Goal: Task Accomplishment & Management: Complete application form

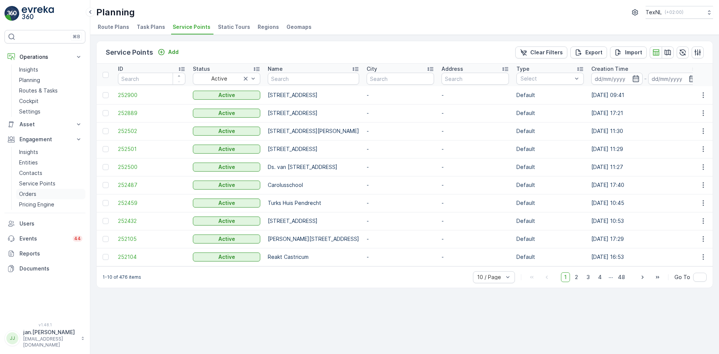
click at [23, 191] on p "Orders" at bounding box center [27, 193] width 17 height 7
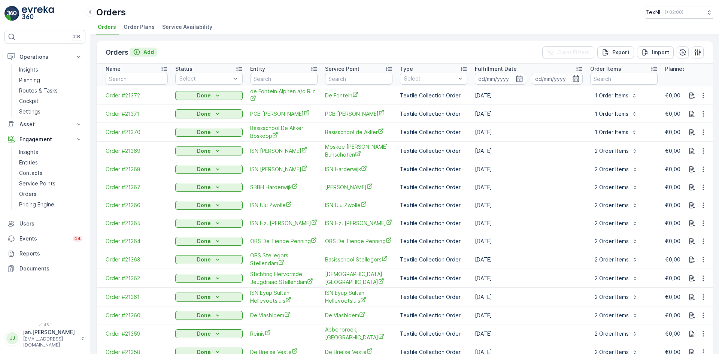
click at [149, 52] on p "Add" at bounding box center [148, 51] width 10 height 7
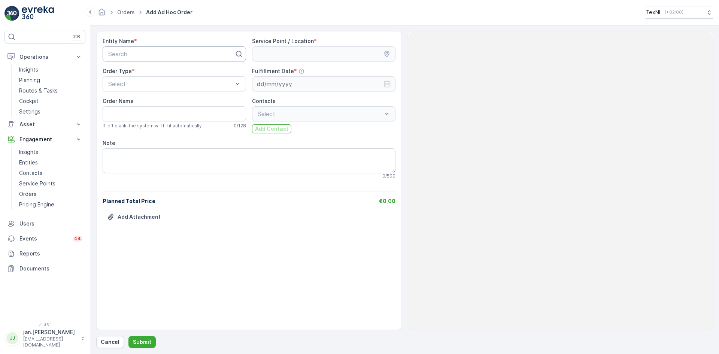
click at [169, 56] on div at bounding box center [172, 54] width 128 height 7
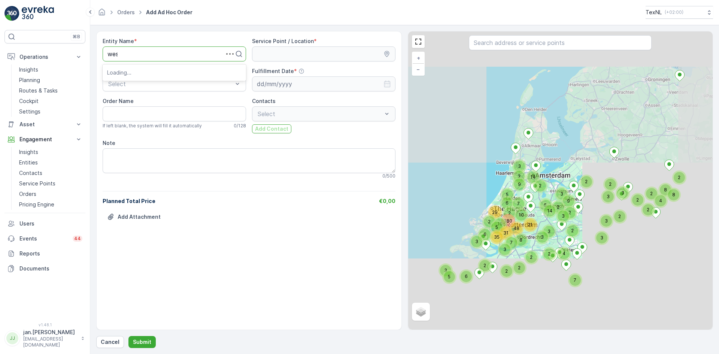
type input "west"
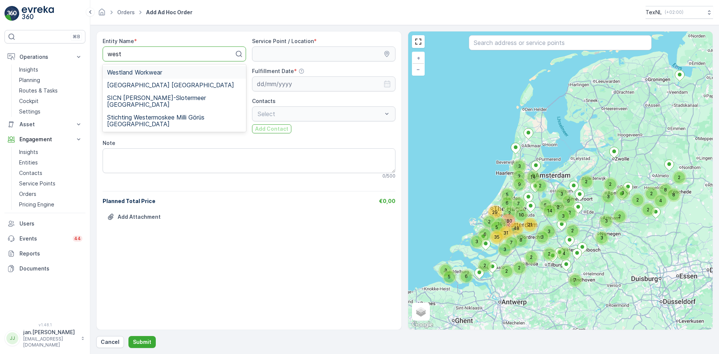
click at [150, 74] on span "Westland Workwear" at bounding box center [134, 72] width 55 height 7
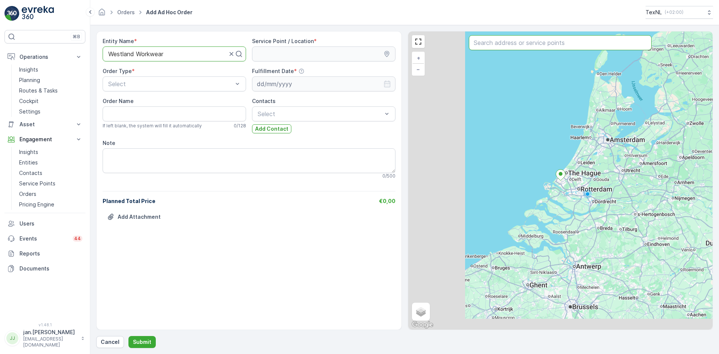
click at [493, 46] on input "text" at bounding box center [560, 42] width 183 height 15
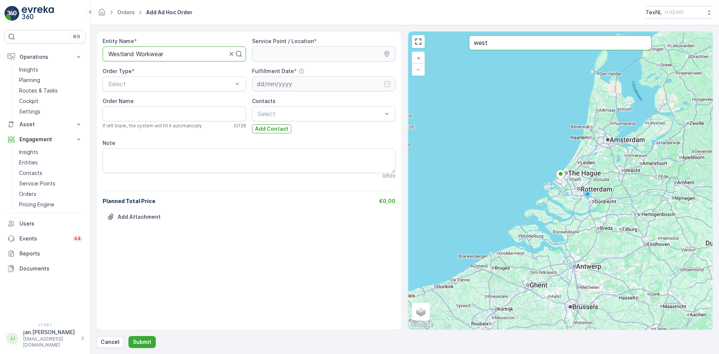
type input "west"
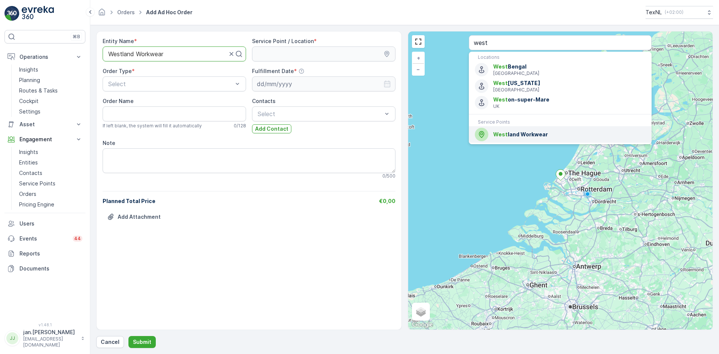
click at [508, 134] on span "West land Workwear" at bounding box center [569, 134] width 152 height 7
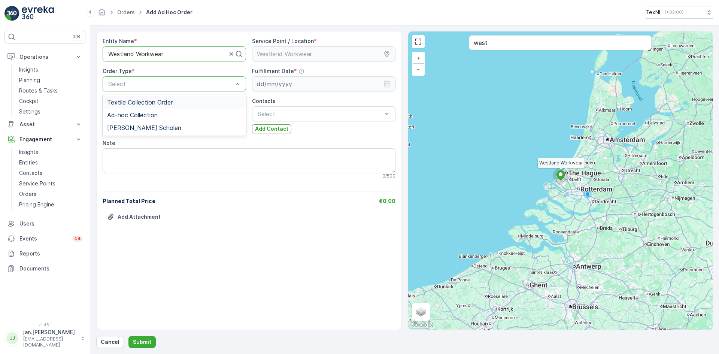
click at [160, 91] on div "Select" at bounding box center [174, 83] width 143 height 15
click at [139, 115] on span "Ad-hoc Collection" at bounding box center [132, 115] width 51 height 7
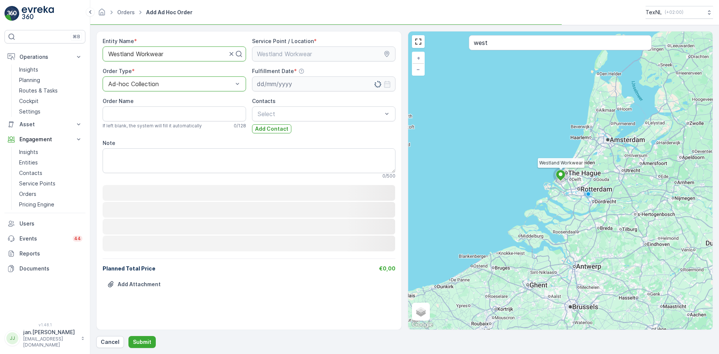
click at [262, 93] on div "Entity Name * Westland Workwear Service Point / Location * Order Type * option …" at bounding box center [249, 168] width 293 height 262
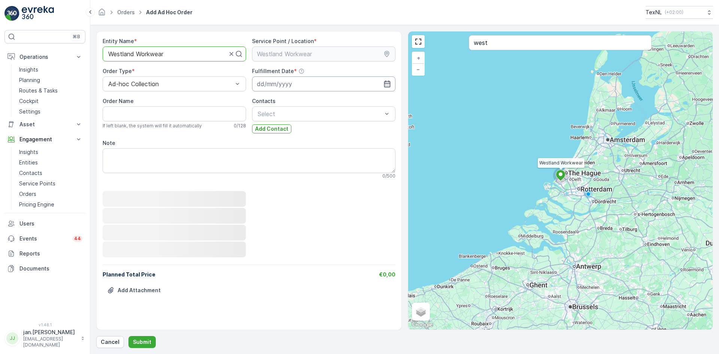
click at [269, 85] on input at bounding box center [323, 83] width 143 height 15
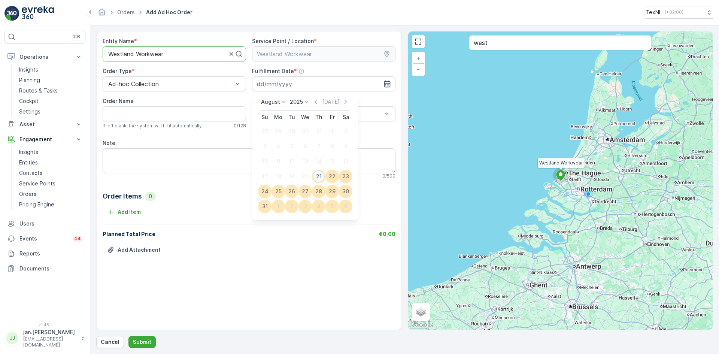
click at [318, 175] on div "21" at bounding box center [319, 176] width 12 height 12
type input "[DATE]"
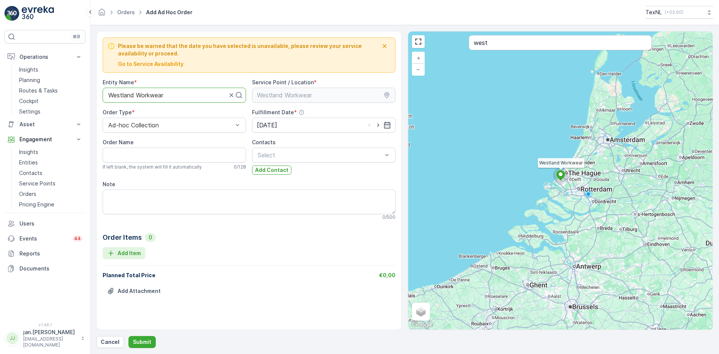
click at [129, 256] on p "Add Item" at bounding box center [129, 253] width 23 height 7
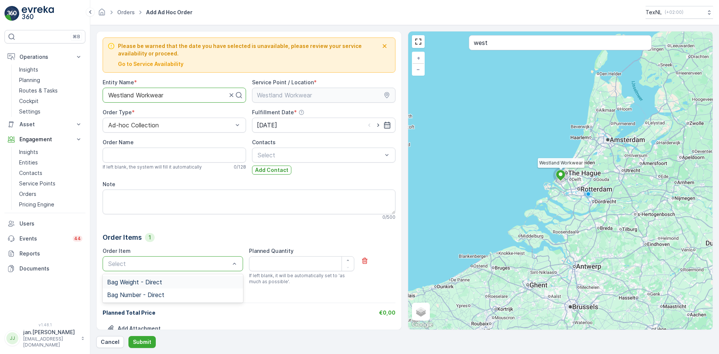
click at [151, 264] on div at bounding box center [169, 263] width 123 height 7
click at [143, 281] on span "Bag Weight - Direct" at bounding box center [134, 282] width 55 height 7
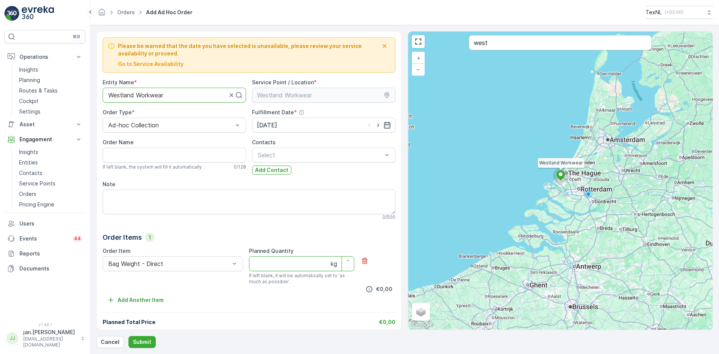
click at [259, 269] on Quantity "Planned Quantity" at bounding box center [301, 263] width 105 height 15
type Quantity "260"
click at [145, 342] on p "Submit" at bounding box center [142, 341] width 18 height 7
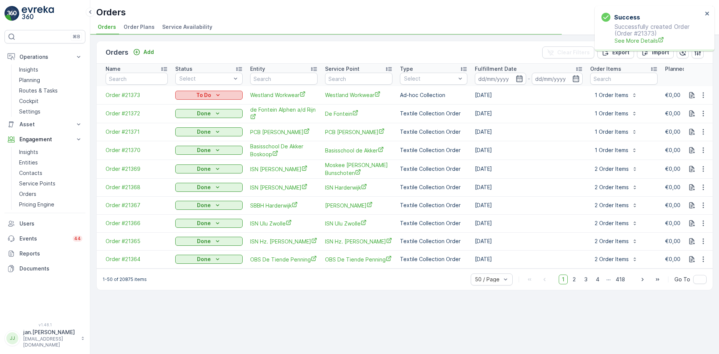
click at [205, 93] on p "To Do" at bounding box center [203, 94] width 15 height 7
click at [185, 106] on span "Done" at bounding box center [186, 106] width 13 height 7
